Goal: Information Seeking & Learning: Learn about a topic

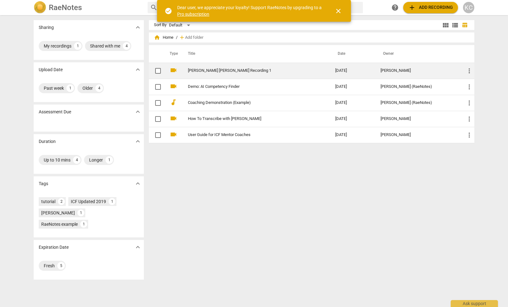
click at [234, 72] on link "[PERSON_NAME] [PERSON_NAME] Recording 1" at bounding box center [250, 70] width 125 height 5
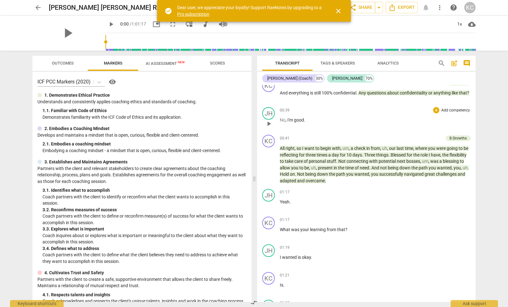
scroll to position [135, 0]
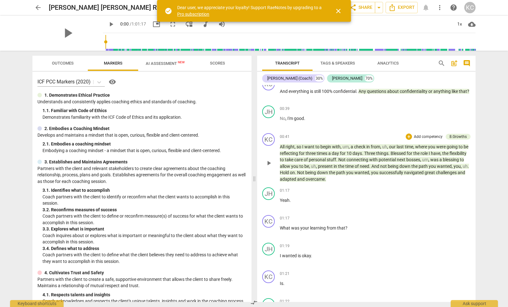
click at [369, 182] on div "KC play_arrow pause 00:41 + Add competency 8.Growths keyboard_arrow_right All r…" at bounding box center [366, 158] width 219 height 54
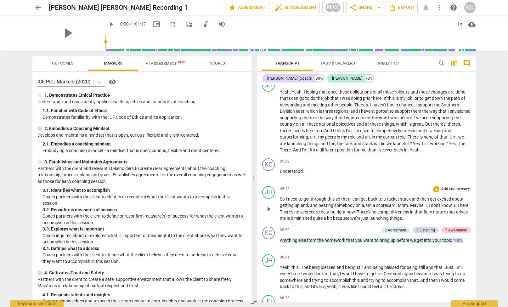
scroll to position [800, 0]
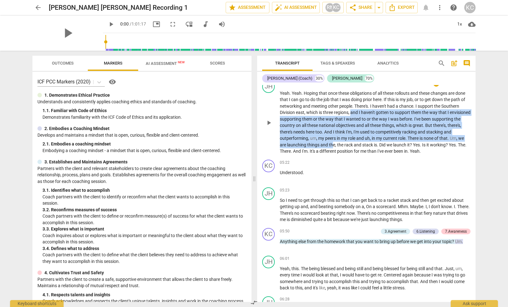
drag, startPoint x: 353, startPoint y: 111, endPoint x: 357, endPoint y: 144, distance: 33.1
click at [357, 144] on p "Yeah . Yeah . Hoping that once these obligations of all these rollouts and thes…" at bounding box center [375, 122] width 191 height 65
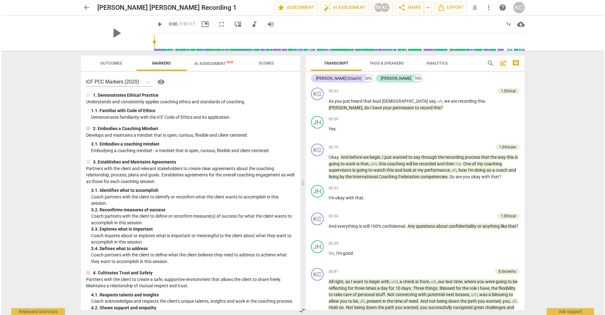
scroll to position [0, 0]
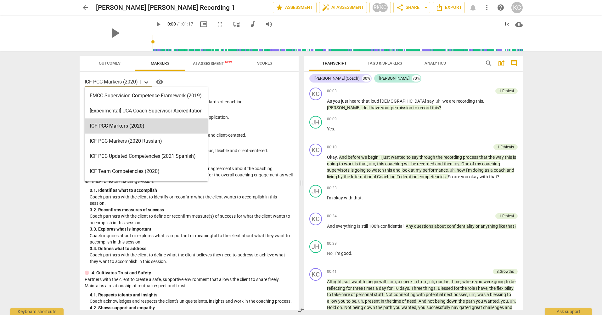
click at [148, 81] on icon at bounding box center [146, 82] width 6 height 6
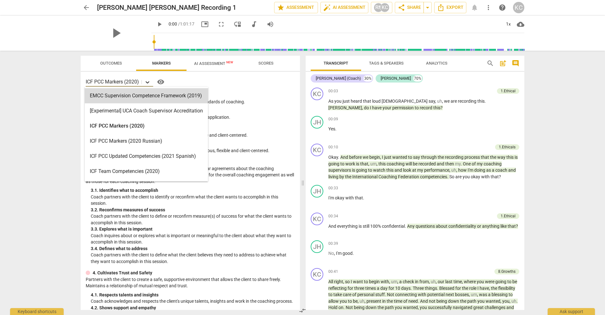
click at [148, 81] on icon at bounding box center [147, 82] width 6 height 6
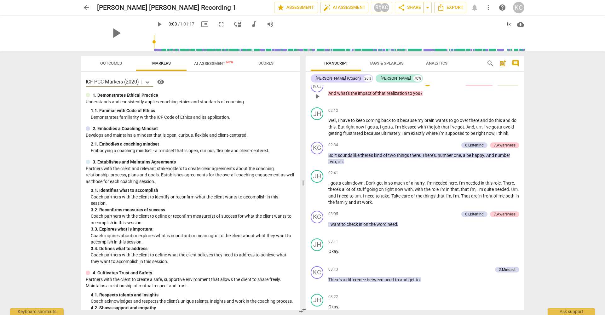
scroll to position [460, 0]
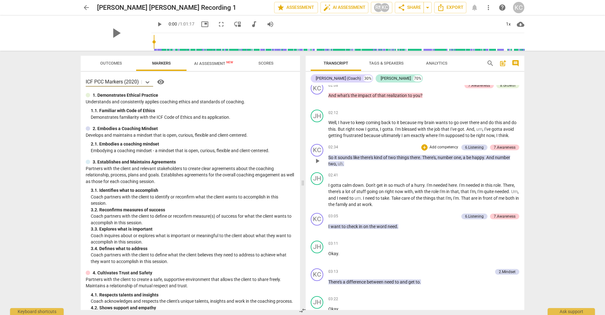
click at [318, 164] on span "play_arrow" at bounding box center [317, 161] width 8 height 8
click at [317, 163] on span "pause" at bounding box center [317, 161] width 8 height 8
type input "171"
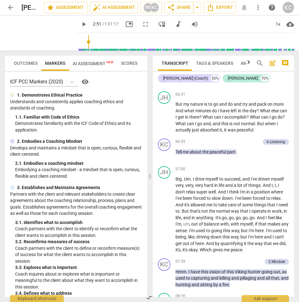
scroll to position [1261, 0]
click at [202, 149] on span "about" at bounding box center [196, 151] width 13 height 5
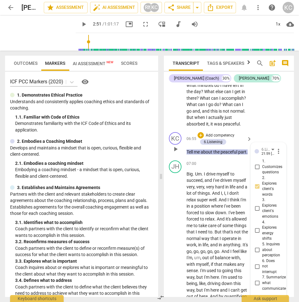
scroll to position [1894, 0]
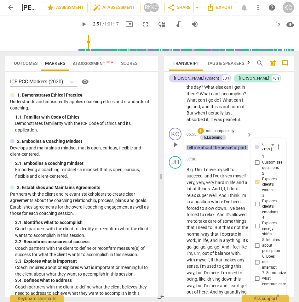
click at [198, 145] on p "Tell me about the peaceful part ." at bounding box center [217, 148] width 62 height 7
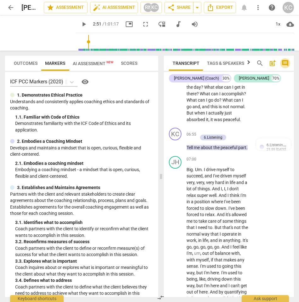
click at [286, 63] on span "comment" at bounding box center [285, 64] width 8 height 8
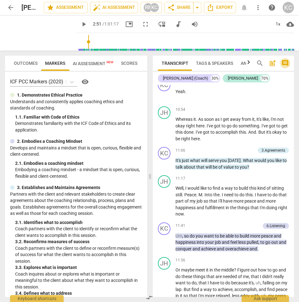
click at [286, 63] on span "comment" at bounding box center [285, 64] width 8 height 8
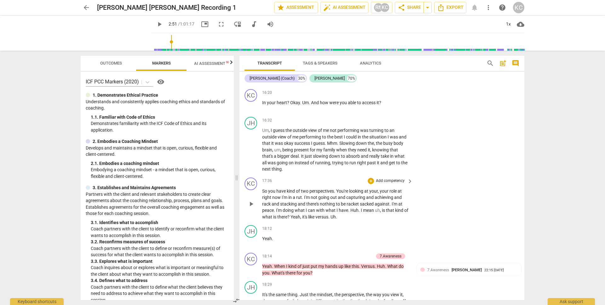
scroll to position [818, 0]
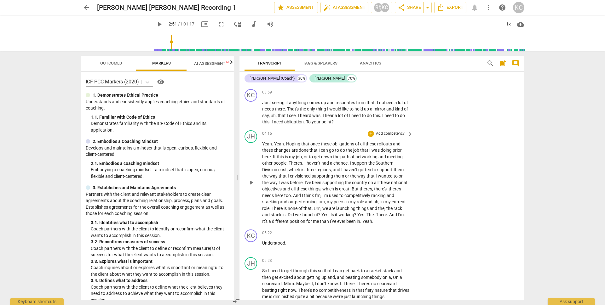
click at [343, 193] on span "to" at bounding box center [341, 195] width 5 height 5
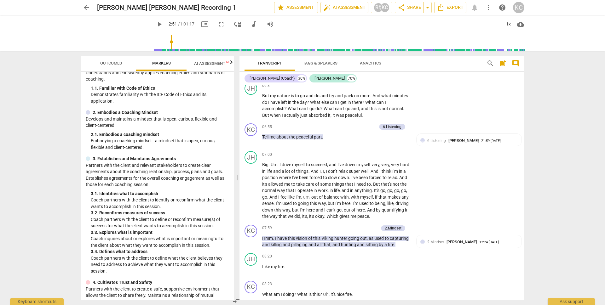
scroll to position [37, 0]
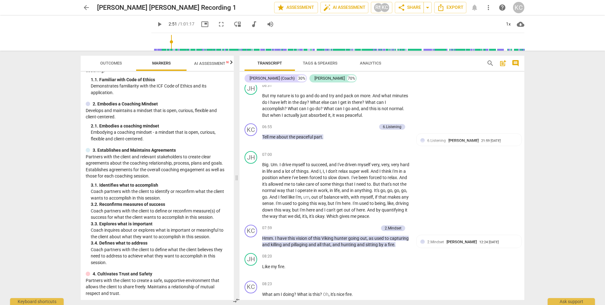
click at [110, 66] on span "Outcomes" at bounding box center [111, 63] width 37 height 9
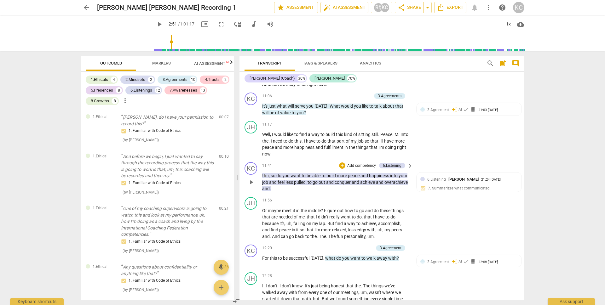
scroll to position [1750, 0]
type input "171"
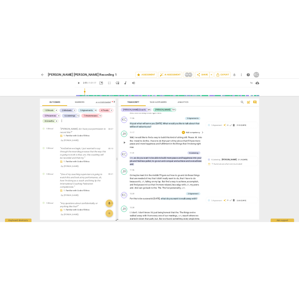
scroll to position [613, 0]
